Goal: Task Accomplishment & Management: Manage account settings

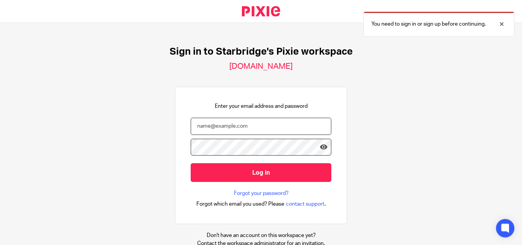
click at [255, 130] on input "email" at bounding box center [261, 126] width 141 height 17
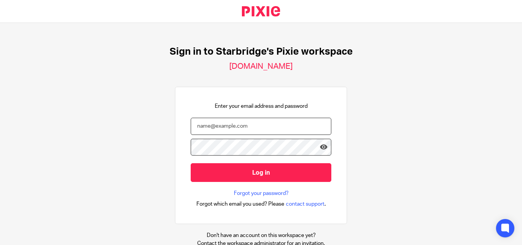
click at [261, 129] on input "email" at bounding box center [261, 126] width 141 height 17
click at [63, 148] on div "Sign in to Starbridge's Pixie workspace 1stclassaccounts.usepixie.net Enter you…" at bounding box center [261, 134] width 522 height 222
click at [191, 163] on input "Log in" at bounding box center [261, 172] width 141 height 19
click at [261, 128] on input "[PERSON_NAME]" at bounding box center [261, 126] width 141 height 17
drag, startPoint x: 243, startPoint y: 127, endPoint x: 67, endPoint y: 107, distance: 177.7
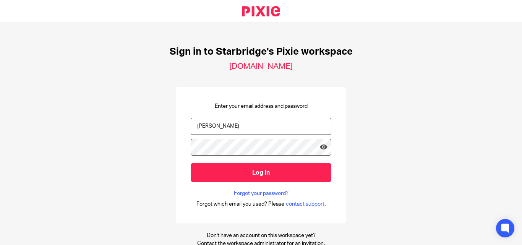
click at [42, 112] on div "Sign in to Starbridge's Pixie workspace 1stclassaccounts.usepixie.net Enter you…" at bounding box center [261, 134] width 522 height 222
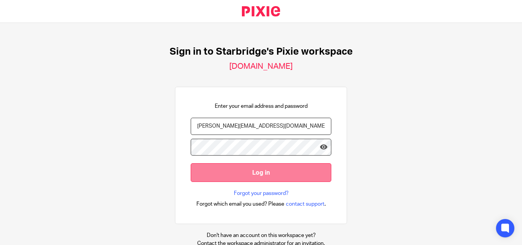
type input "[PERSON_NAME][EMAIL_ADDRESS][DOMAIN_NAME]"
click at [282, 173] on input "Log in" at bounding box center [261, 172] width 141 height 19
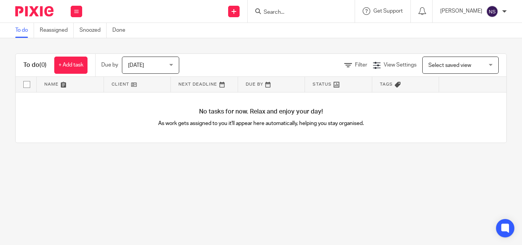
click at [282, 183] on main "To do Reassigned Snoozed Done To do (0) + Add task Due by Today Today Today Tom…" at bounding box center [261, 122] width 522 height 245
click at [392, 13] on span "Get Support" at bounding box center [385, 10] width 29 height 5
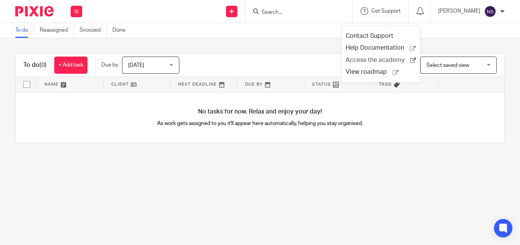
click at [366, 61] on span "Access the academy" at bounding box center [377, 60] width 65 height 8
click at [397, 13] on span "Get Support" at bounding box center [385, 10] width 29 height 5
click at [286, 164] on main "To do Reassigned Snoozed Done To do (0) + Add task Due by Today Today Today Tom…" at bounding box center [260, 122] width 520 height 245
click at [397, 13] on span "Get Support" at bounding box center [385, 10] width 29 height 5
click at [370, 57] on span "Access the academy" at bounding box center [377, 60] width 65 height 8
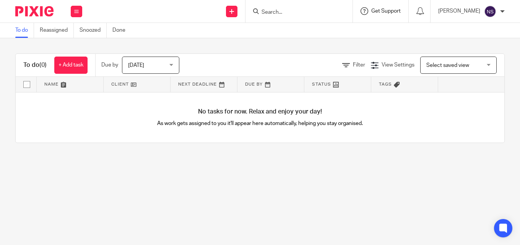
click at [394, 10] on span "Get Support" at bounding box center [385, 10] width 29 height 5
click at [375, 60] on span "Access the academy" at bounding box center [377, 60] width 65 height 8
click at [495, 11] on img at bounding box center [492, 11] width 12 height 12
click at [472, 30] on span "My profile" at bounding box center [475, 30] width 24 height 5
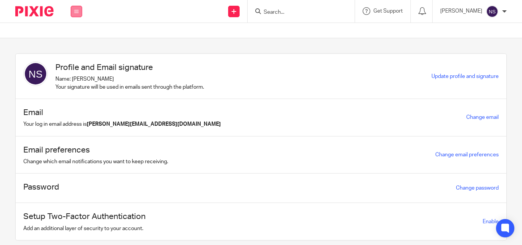
click at [78, 11] on icon at bounding box center [76, 11] width 5 height 5
click at [75, 91] on link "Settings" at bounding box center [76, 91] width 21 height 5
click at [79, 13] on button at bounding box center [76, 11] width 11 height 11
click at [364, 50] on section "Profile and Email signature Name: Nabira Shekh Your signature will be used in e…" at bounding box center [261, 141] width 522 height 207
click at [77, 8] on button at bounding box center [76, 11] width 11 height 11
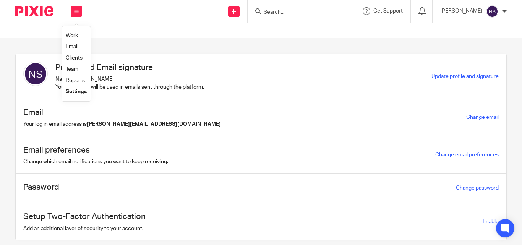
click at [72, 89] on link "Settings" at bounding box center [76, 91] width 21 height 5
drag, startPoint x: 30, startPoint y: 11, endPoint x: 53, endPoint y: 15, distance: 23.4
click at [31, 11] on img at bounding box center [34, 11] width 38 height 10
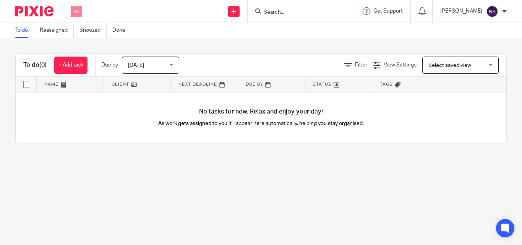
click at [79, 13] on button at bounding box center [76, 11] width 11 height 11
click at [75, 82] on link "Reports" at bounding box center [75, 80] width 19 height 5
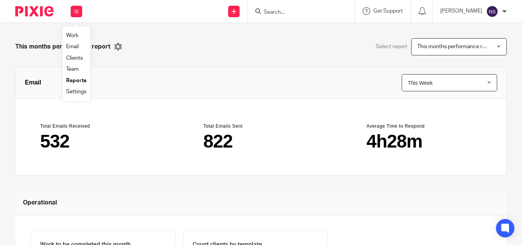
click at [80, 91] on link "Settings" at bounding box center [76, 91] width 20 height 5
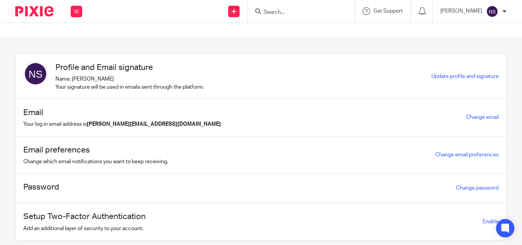
scroll to position [22, 0]
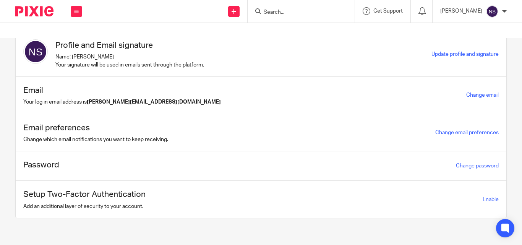
click at [301, 11] on input "Search" at bounding box center [297, 12] width 69 height 7
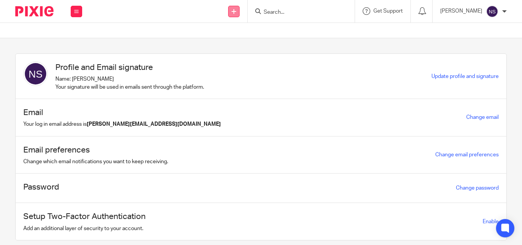
click at [240, 12] on link at bounding box center [233, 11] width 11 height 11
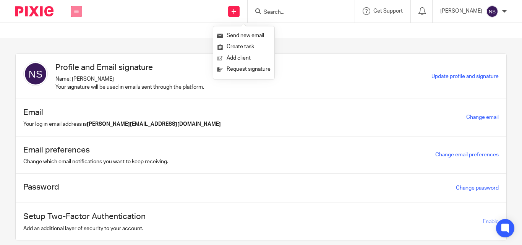
click at [79, 12] on button at bounding box center [76, 11] width 11 height 11
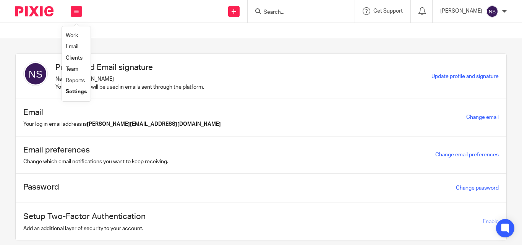
click at [78, 34] on link "Work" at bounding box center [72, 35] width 12 height 5
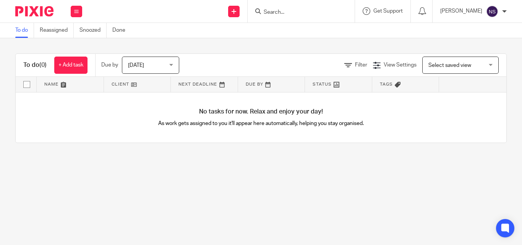
click at [506, 12] on div at bounding box center [504, 11] width 5 height 5
click at [45, 41] on div "To do (0) + Add task Due by [DATE] [DATE] [DATE] [DATE] This week Next week Thi…" at bounding box center [261, 98] width 522 height 120
